Goal: Task Accomplishment & Management: Manage account settings

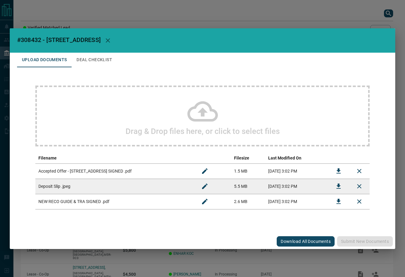
click at [26, 41] on span "#308432 - [STREET_ADDRESS]" at bounding box center [58, 39] width 83 height 7
copy span "308432"
click at [340, 173] on icon "Download" at bounding box center [338, 171] width 7 height 7
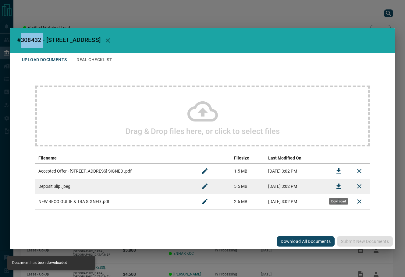
click at [336, 187] on icon "Download" at bounding box center [338, 186] width 7 height 7
click at [103, 63] on button "Deal Checklist" at bounding box center [94, 60] width 45 height 15
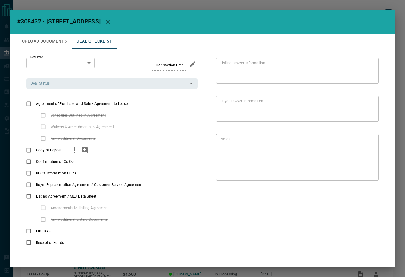
click at [68, 147] on div "Copy of Deposit" at bounding box center [111, 150] width 171 height 12
click at [72, 150] on icon "priority" at bounding box center [74, 149] width 7 height 7
click at [87, 150] on icon "add note" at bounding box center [84, 149] width 7 height 7
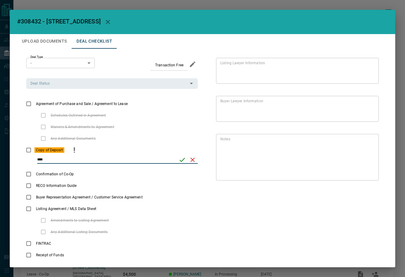
type input "****"
click at [182, 158] on icon "save" at bounding box center [181, 159] width 7 height 7
click at [68, 87] on div "Deal Status" at bounding box center [111, 83] width 171 height 10
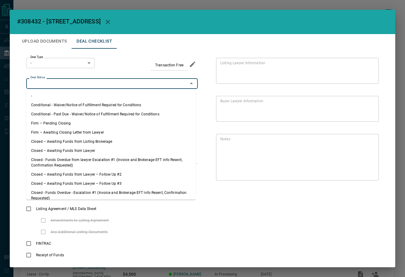
click at [60, 122] on li "Firm – Pending Closing" at bounding box center [110, 123] width 169 height 9
type input "**********"
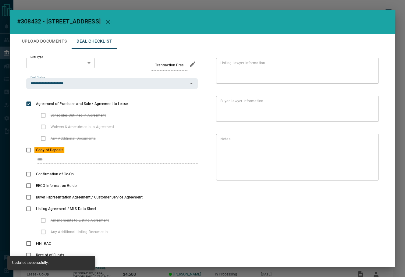
click at [62, 57] on div "**********" at bounding box center [202, 159] width 371 height 221
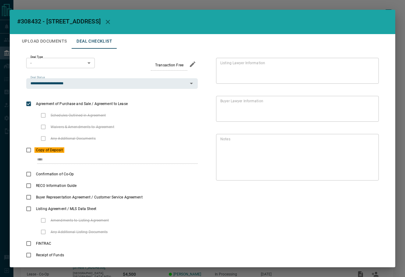
click at [62, 67] on body "Lead Transfers Leads Deals Listings Campaigns Quota Rules Agent Quotas Admin Mo…" at bounding box center [202, 160] width 405 height 321
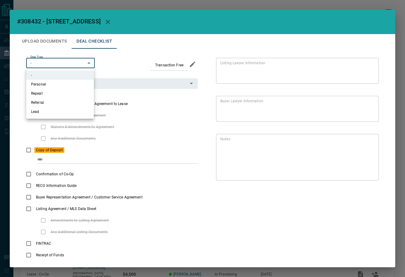
click at [52, 103] on li "Referral" at bounding box center [60, 102] width 68 height 9
type input "*"
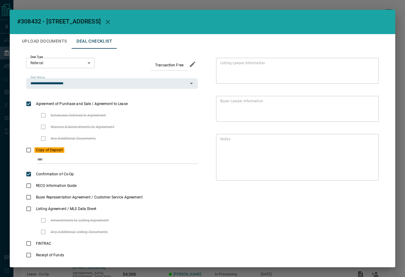
click at [51, 37] on button "Upload Documents" at bounding box center [44, 41] width 55 height 15
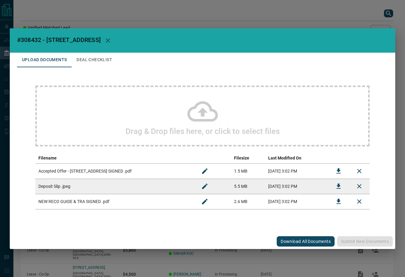
click at [333, 200] on button "Download" at bounding box center [338, 201] width 15 height 15
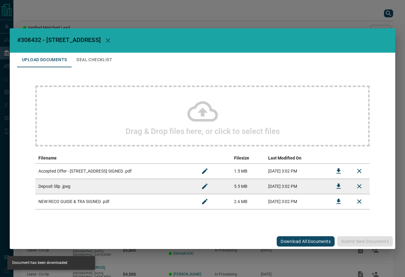
click at [90, 58] on button "Deal Checklist" at bounding box center [94, 60] width 45 height 15
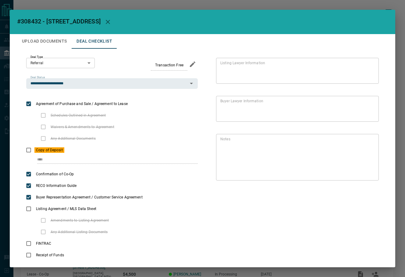
click at [62, 38] on button "Upload Documents" at bounding box center [44, 41] width 55 height 15
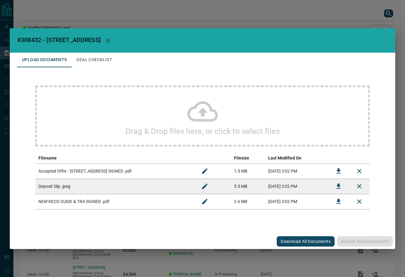
click at [79, 112] on div "Drag & Drop files here, or click to select files" at bounding box center [202, 116] width 334 height 61
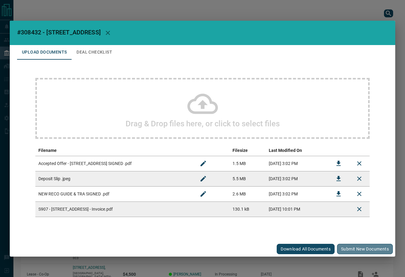
click at [358, 247] on button "Submit new documents" at bounding box center [365, 249] width 56 height 10
